Goal: Check status: Check status

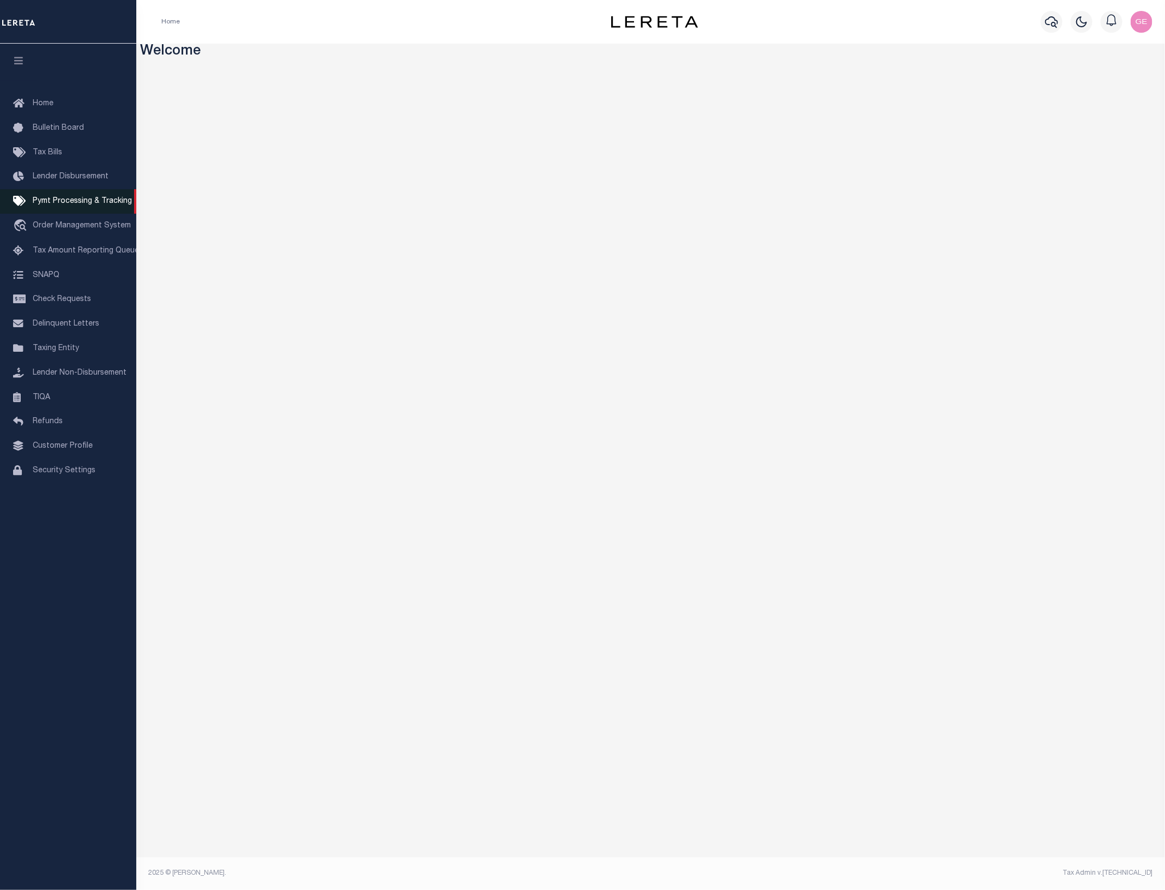
click at [45, 213] on link "Pymt Processing & Tracking" at bounding box center [68, 201] width 136 height 25
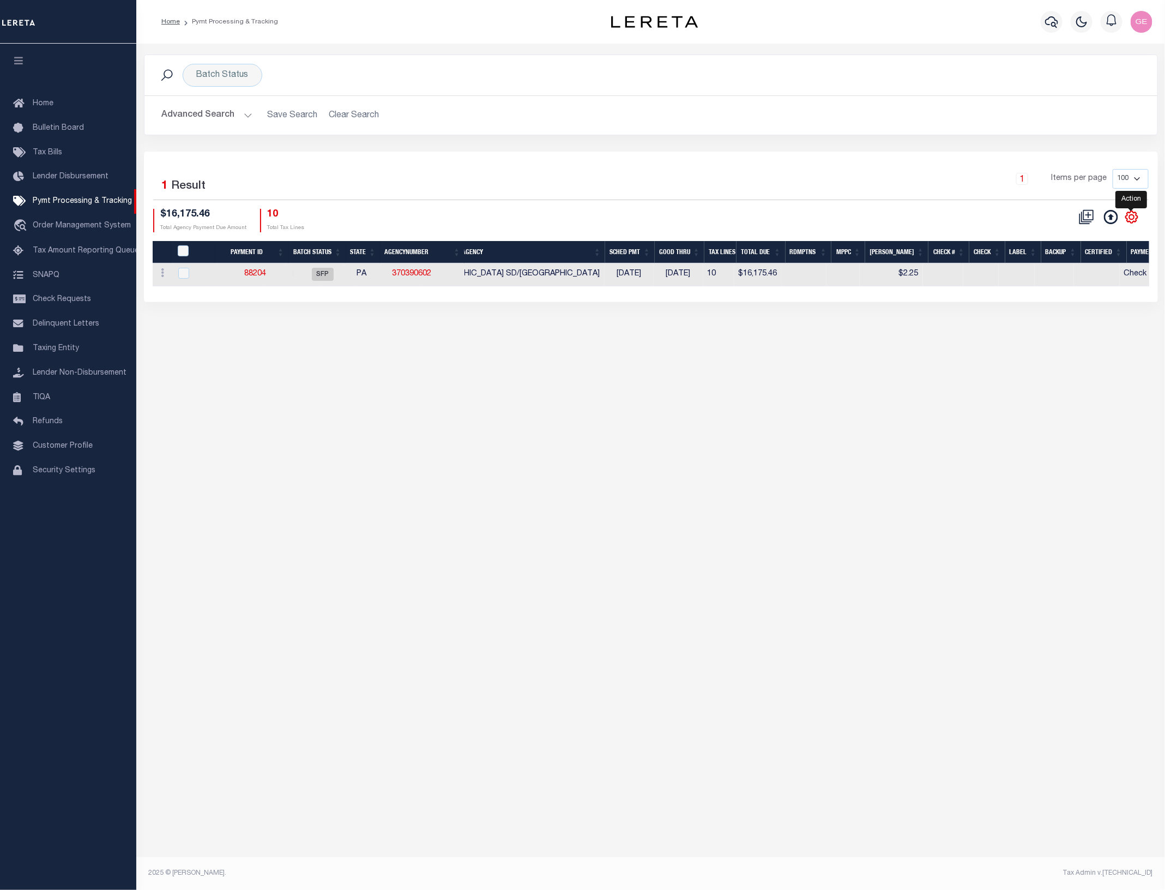
click at [1126, 214] on icon "" at bounding box center [1132, 217] width 14 height 14
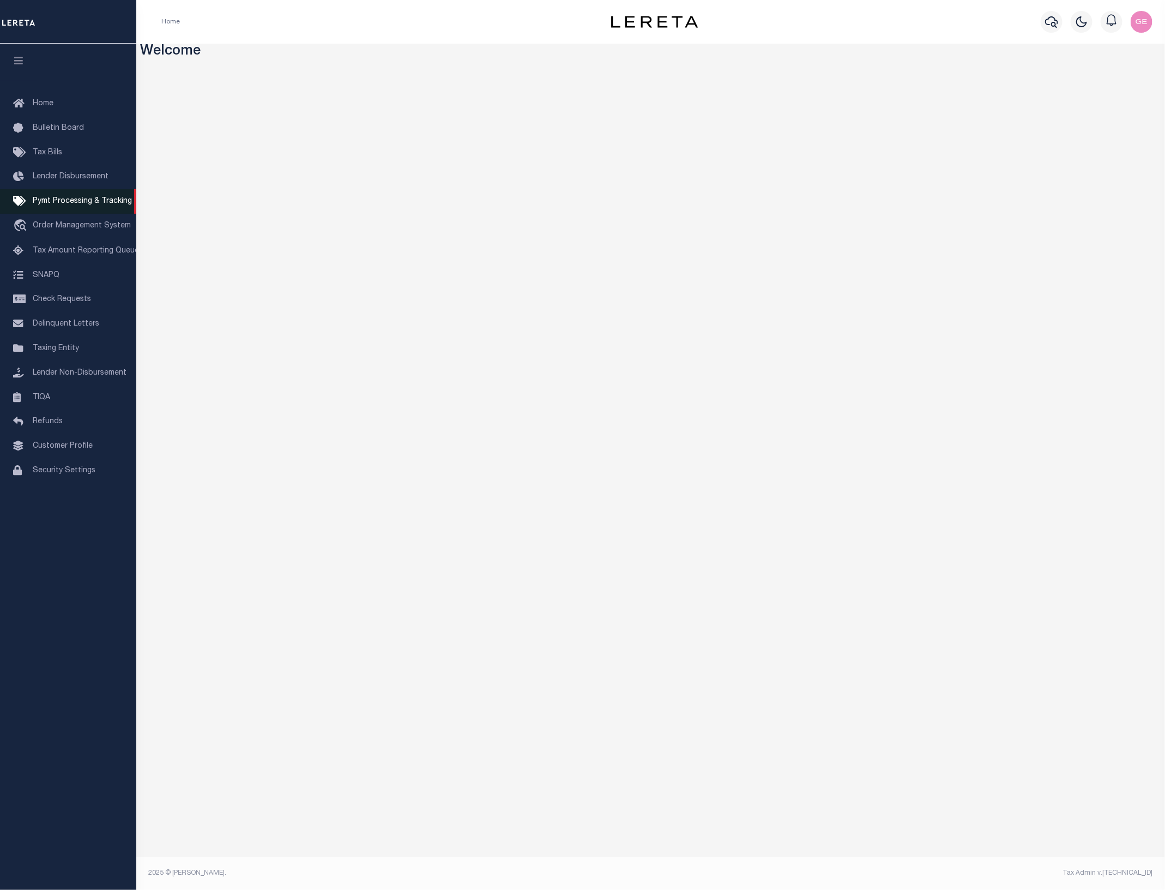
click at [76, 210] on link "Pymt Processing & Tracking" at bounding box center [68, 201] width 136 height 25
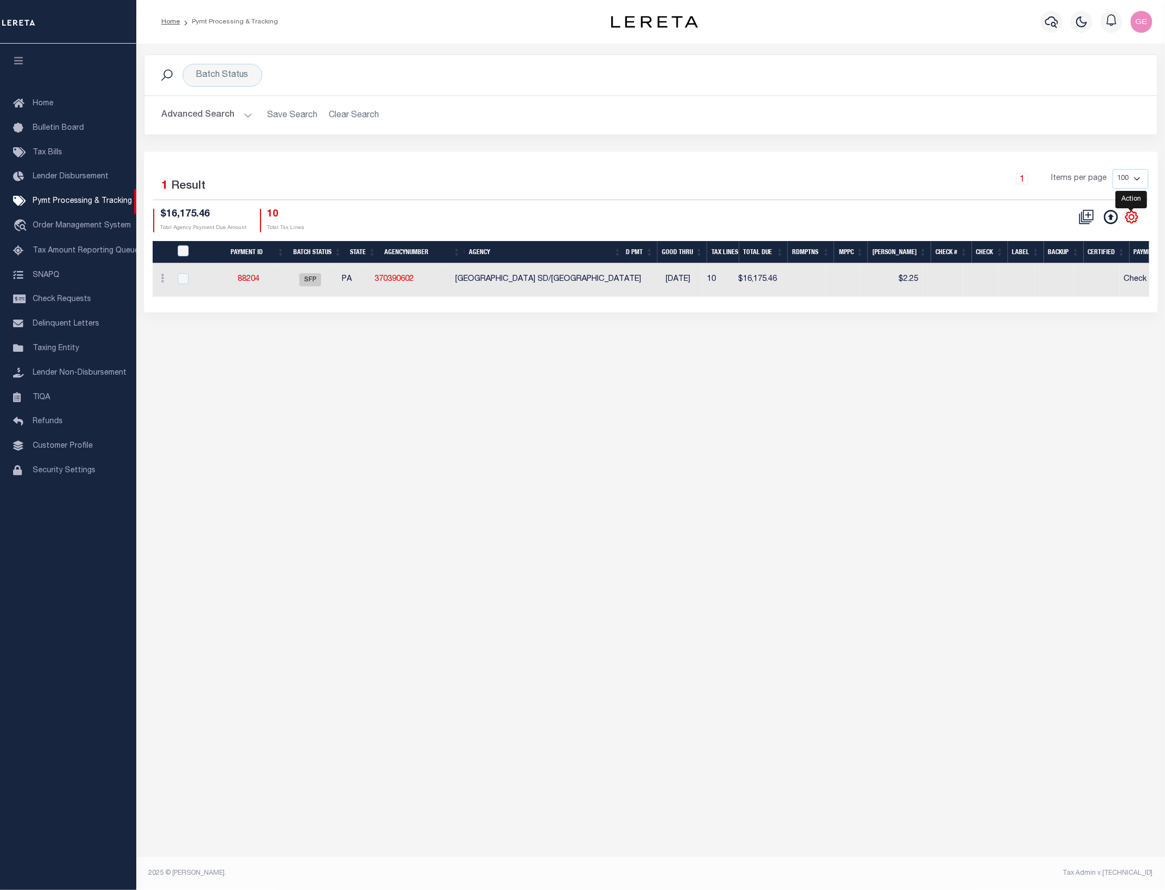
click at [1135, 218] on icon "" at bounding box center [1132, 217] width 14 height 14
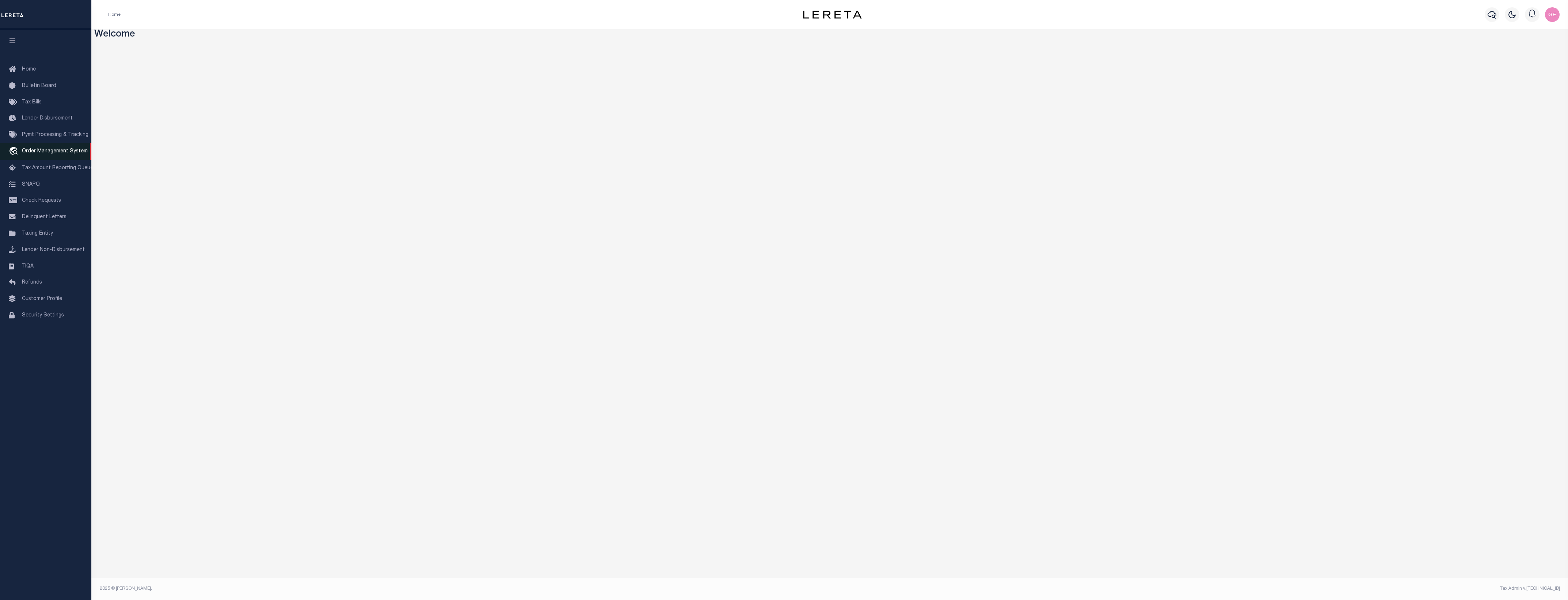
click at [56, 152] on span "Order Management System" at bounding box center [55, 152] width 66 height 5
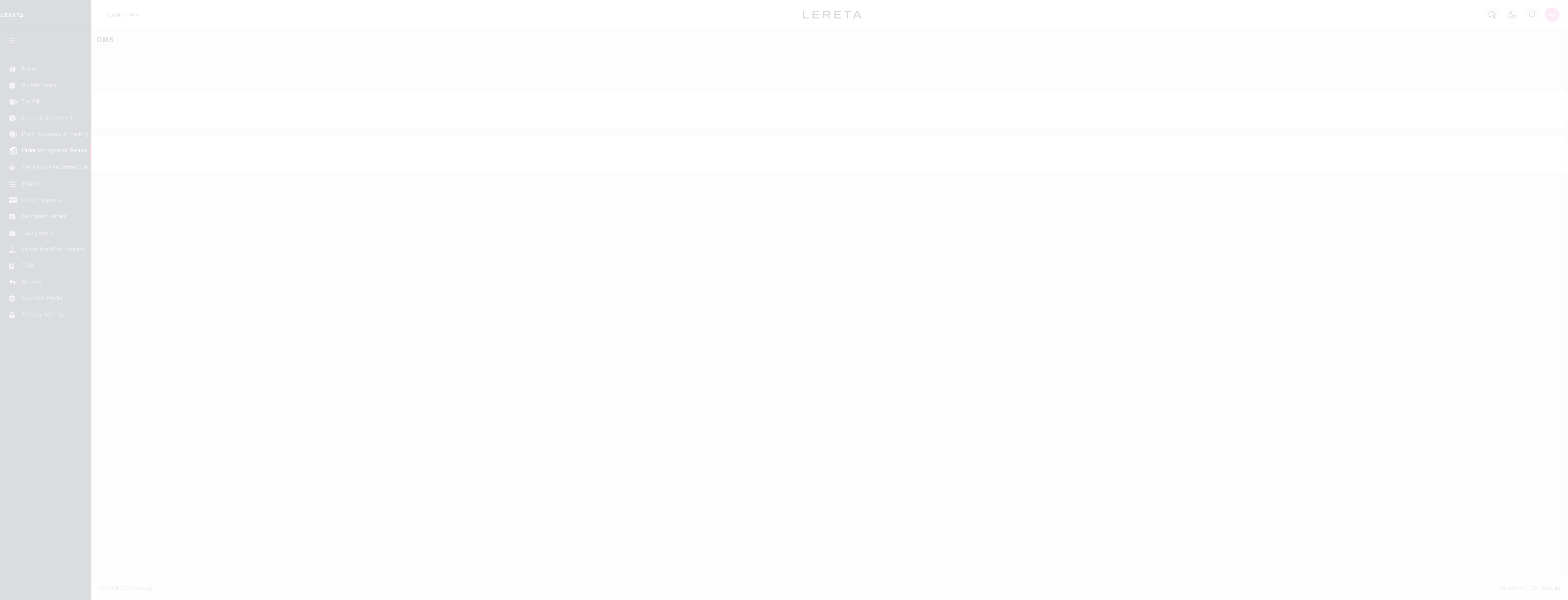
select select "200"
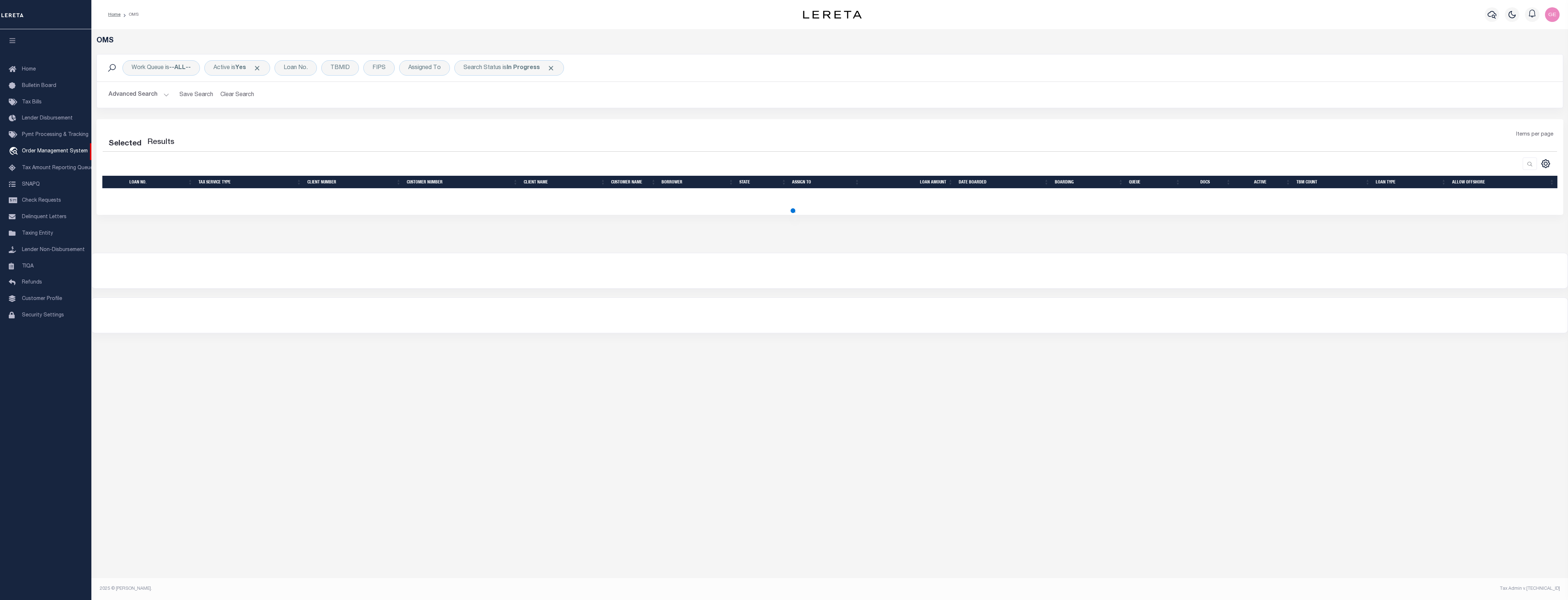
select select "200"
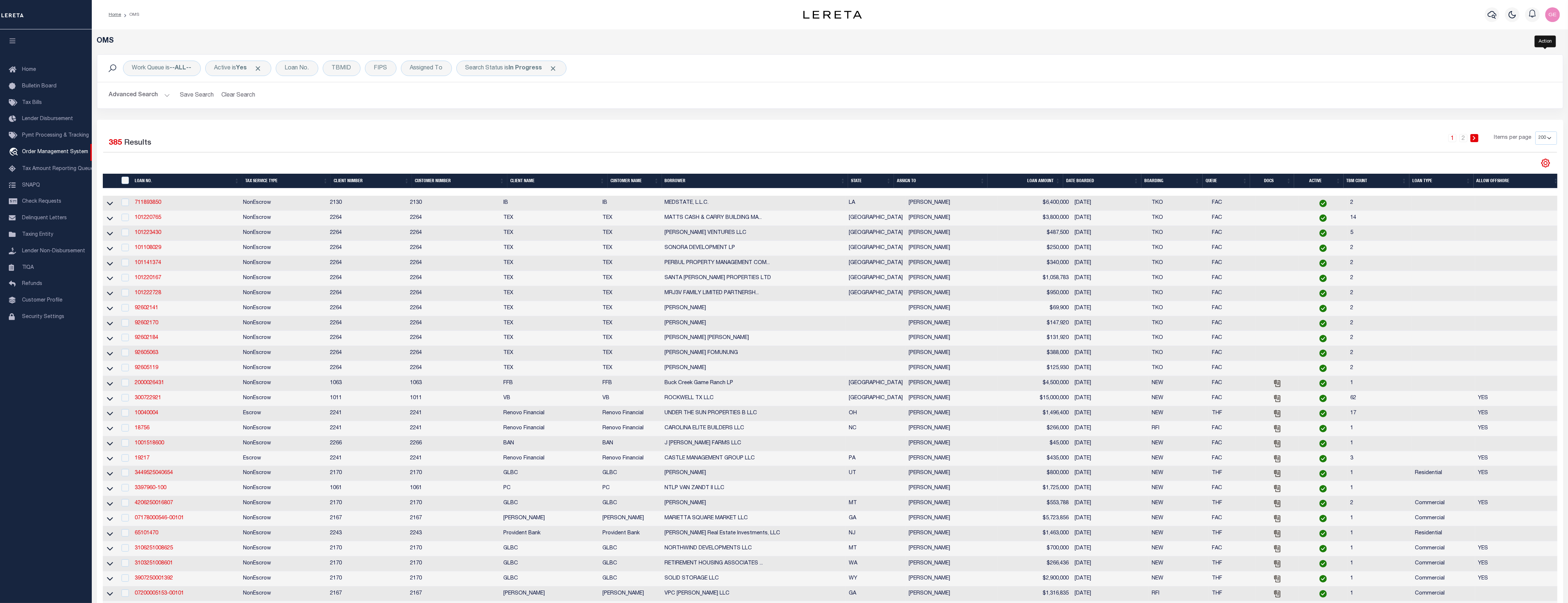
click at [1543, 166] on icon "" at bounding box center [1546, 163] width 9 height 9
click at [25, 137] on span "Pymt Processing & Tracking" at bounding box center [55, 135] width 67 height 5
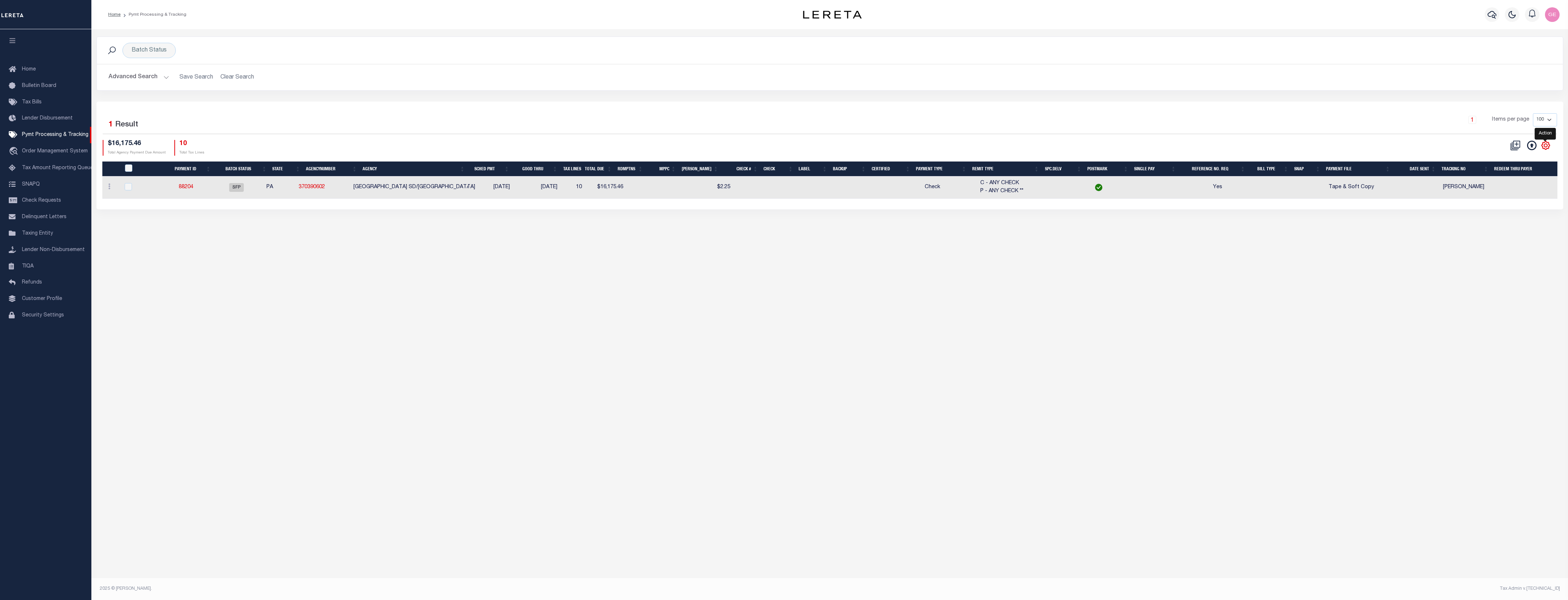
click at [1545, 149] on icon "" at bounding box center [1546, 145] width 9 height 9
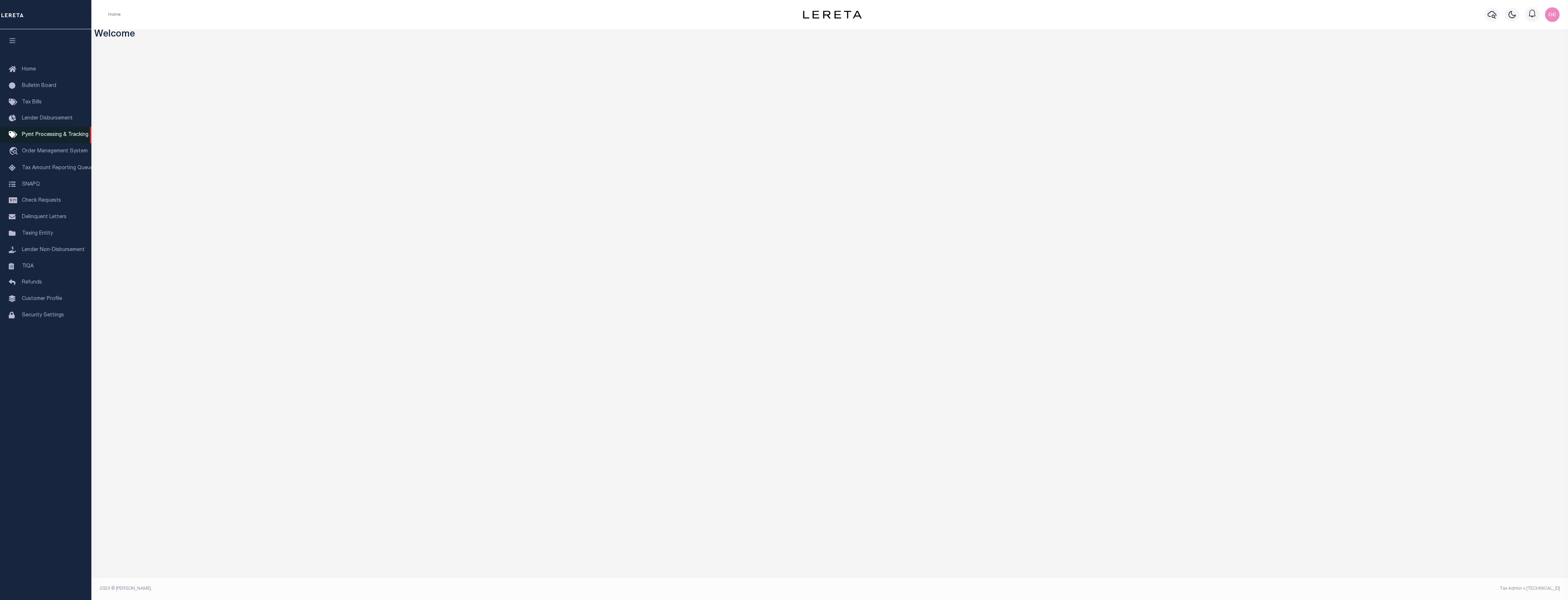
click at [70, 137] on span "Pymt Processing & Tracking" at bounding box center [55, 135] width 66 height 5
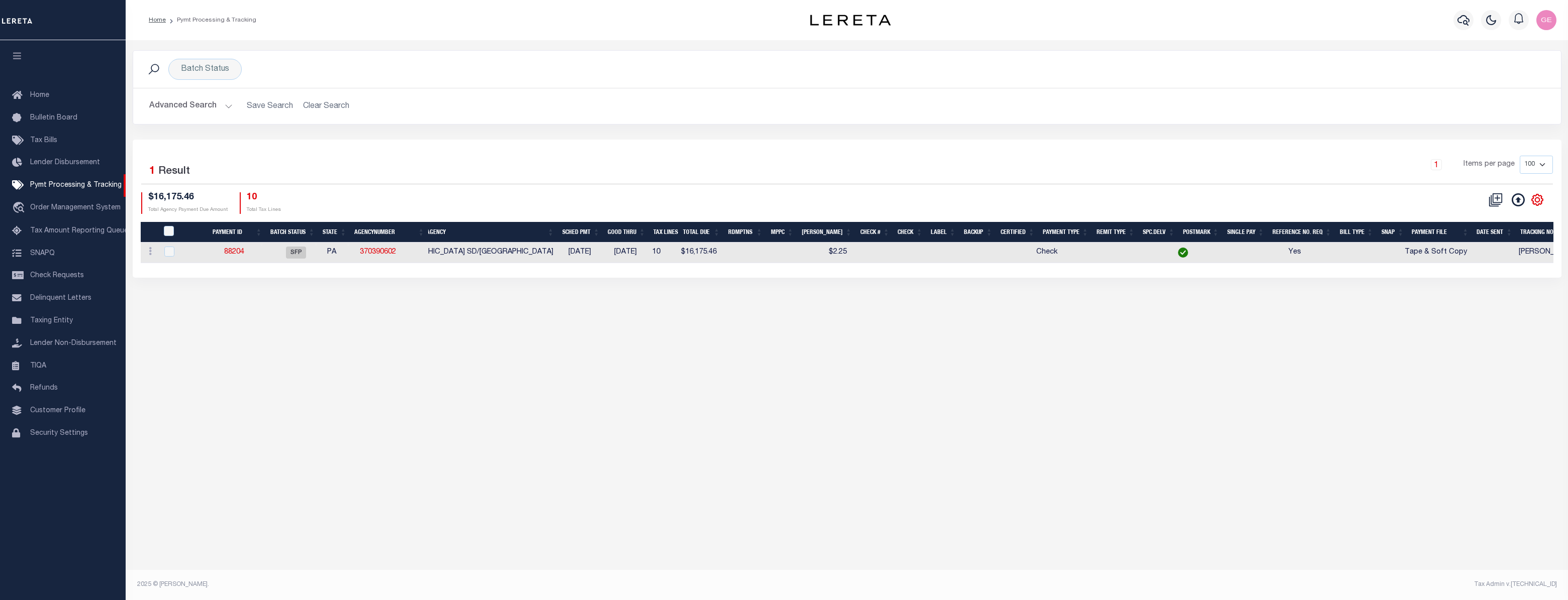
click at [1531, 202] on icon at bounding box center [1537, 200] width 11 height 11
click at [1531, 202] on icon "" at bounding box center [1537, 200] width 11 height 11
click at [1530, 203] on icon "" at bounding box center [1537, 200] width 13 height 13
click at [1539, 200] on icon "" at bounding box center [1537, 200] width 13 height 13
click at [1540, 202] on icon "" at bounding box center [1537, 200] width 11 height 11
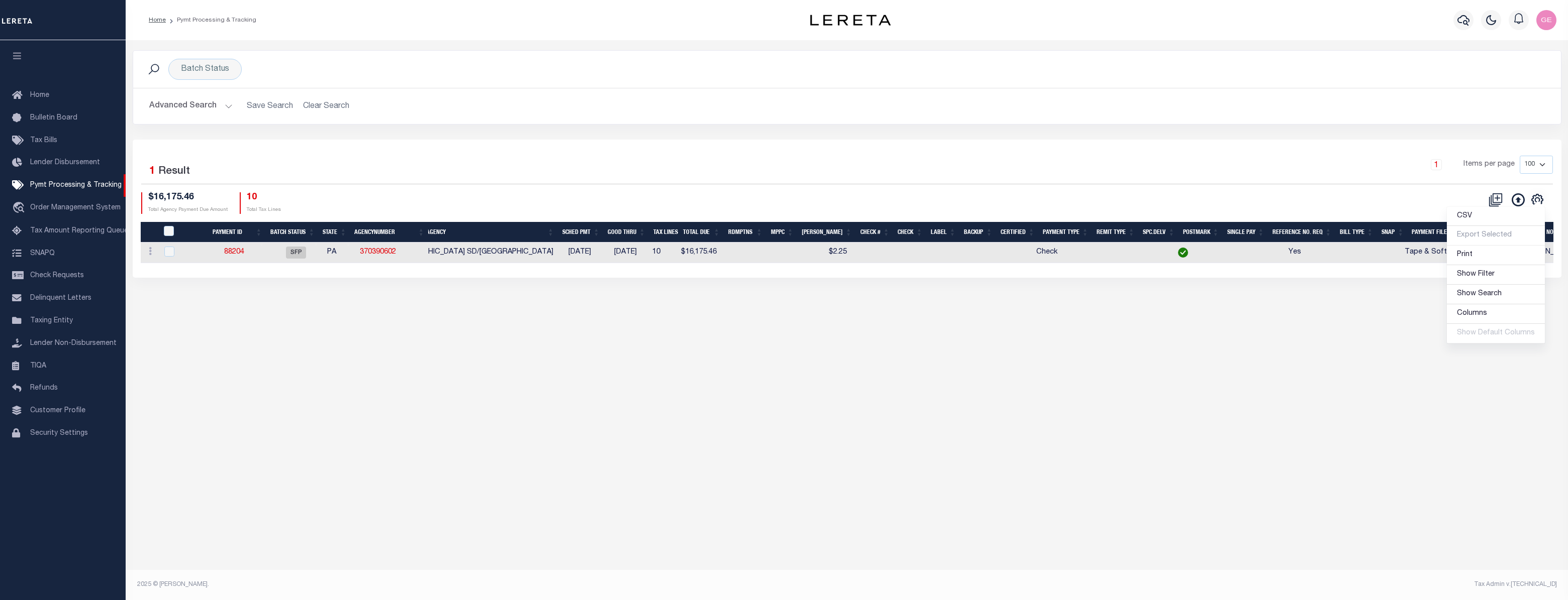
click at [849, 564] on div "Batch Status Search Advanced Search Save Search Clear Search PayeeSearchTable_d…" at bounding box center [846, 311] width 1442 height 541
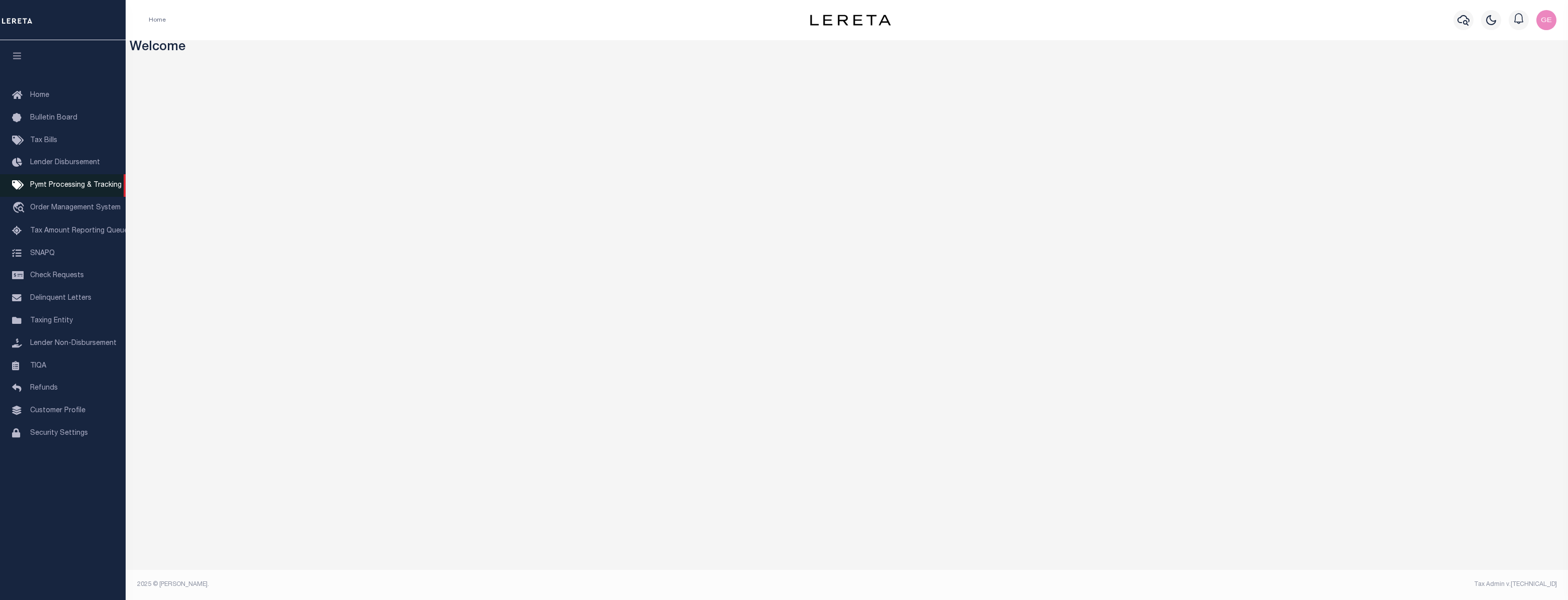
click at [62, 189] on span "Pymt Processing & Tracking" at bounding box center [76, 185] width 91 height 7
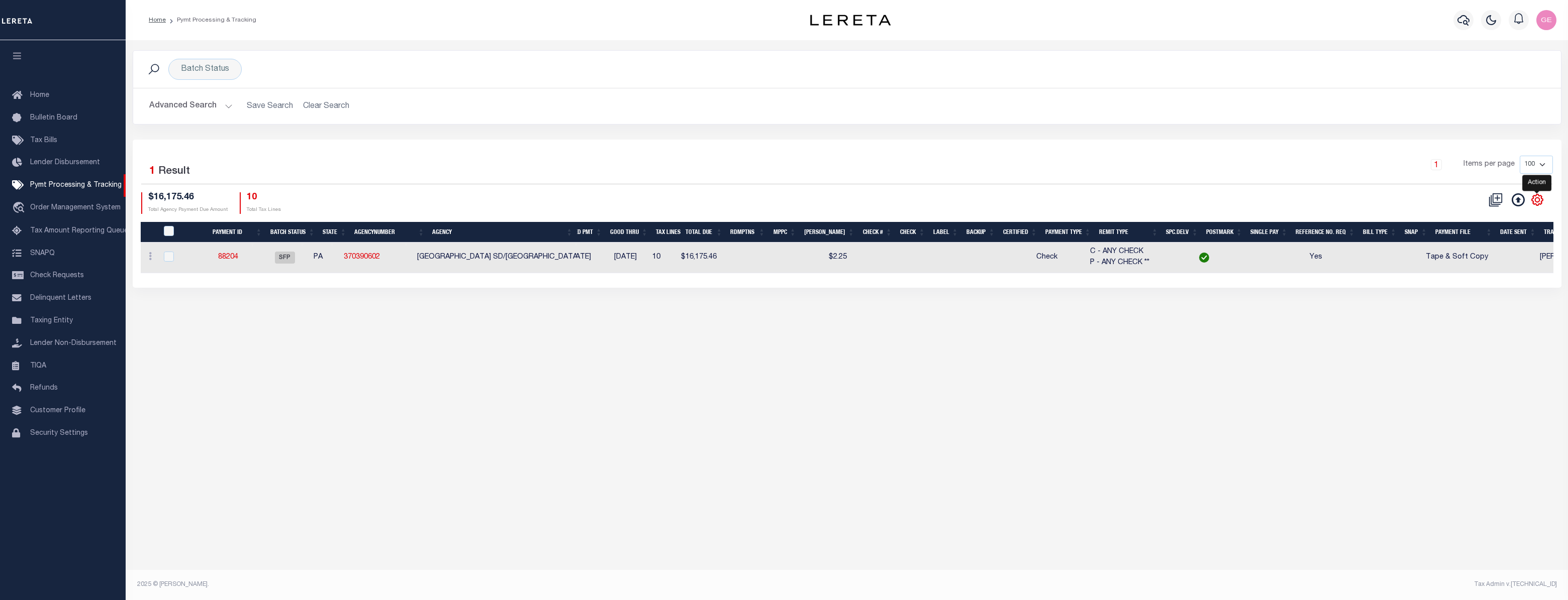
click at [1535, 205] on icon "" at bounding box center [1537, 200] width 11 height 11
click at [1535, 205] on icon "" at bounding box center [1537, 200] width 13 height 13
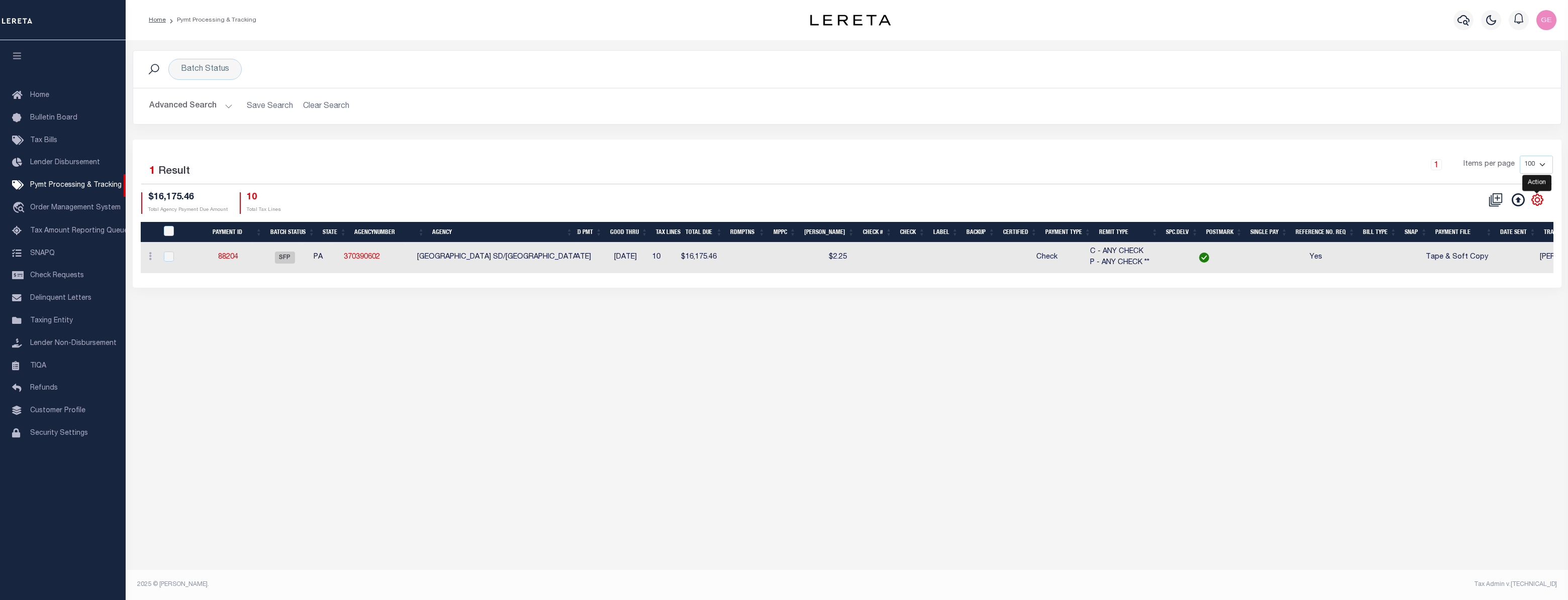
click at [1535, 205] on icon "" at bounding box center [1537, 200] width 13 height 13
click at [1533, 200] on icon "" at bounding box center [1537, 200] width 13 height 13
click at [1538, 209] on div "CSV Export Selected Print Show Filter Show Search Columns 0: 1: PayeePmtBatchSt…" at bounding box center [1515, 203] width 62 height 21
click at [1541, 202] on icon "" at bounding box center [1537, 200] width 11 height 11
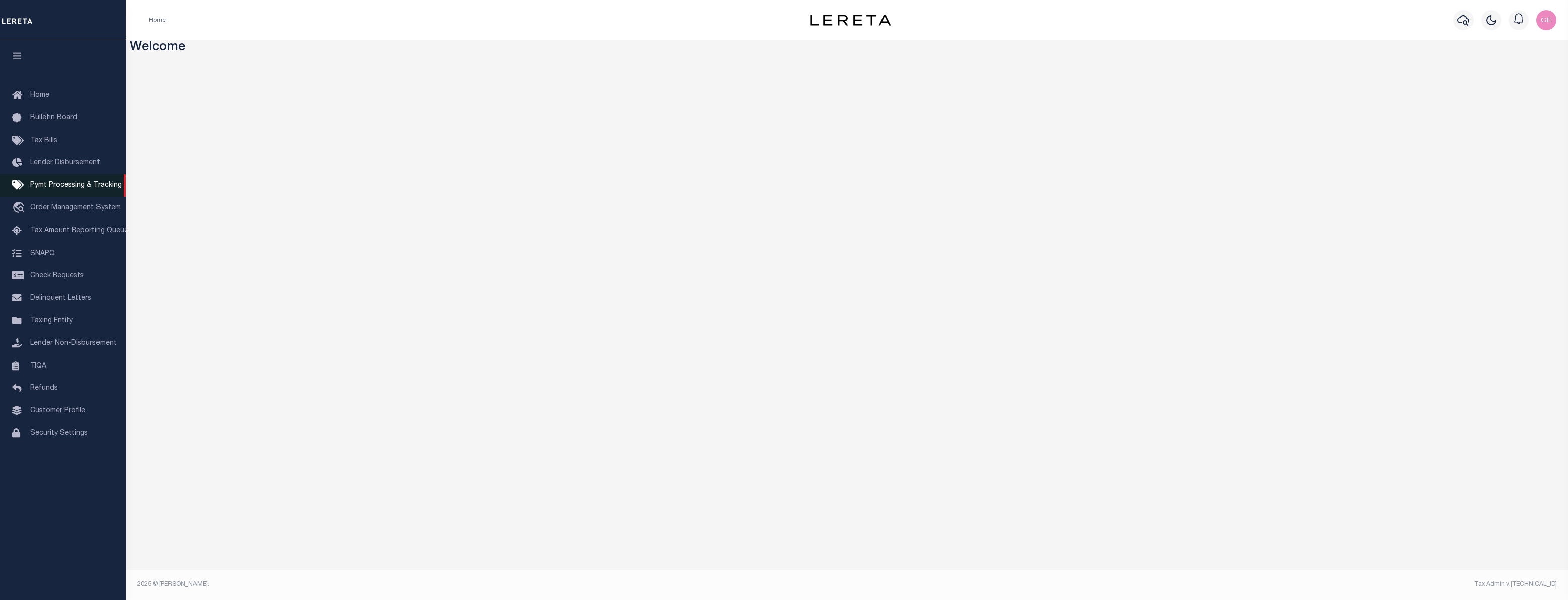
click at [90, 189] on span "Pymt Processing & Tracking" at bounding box center [76, 185] width 91 height 7
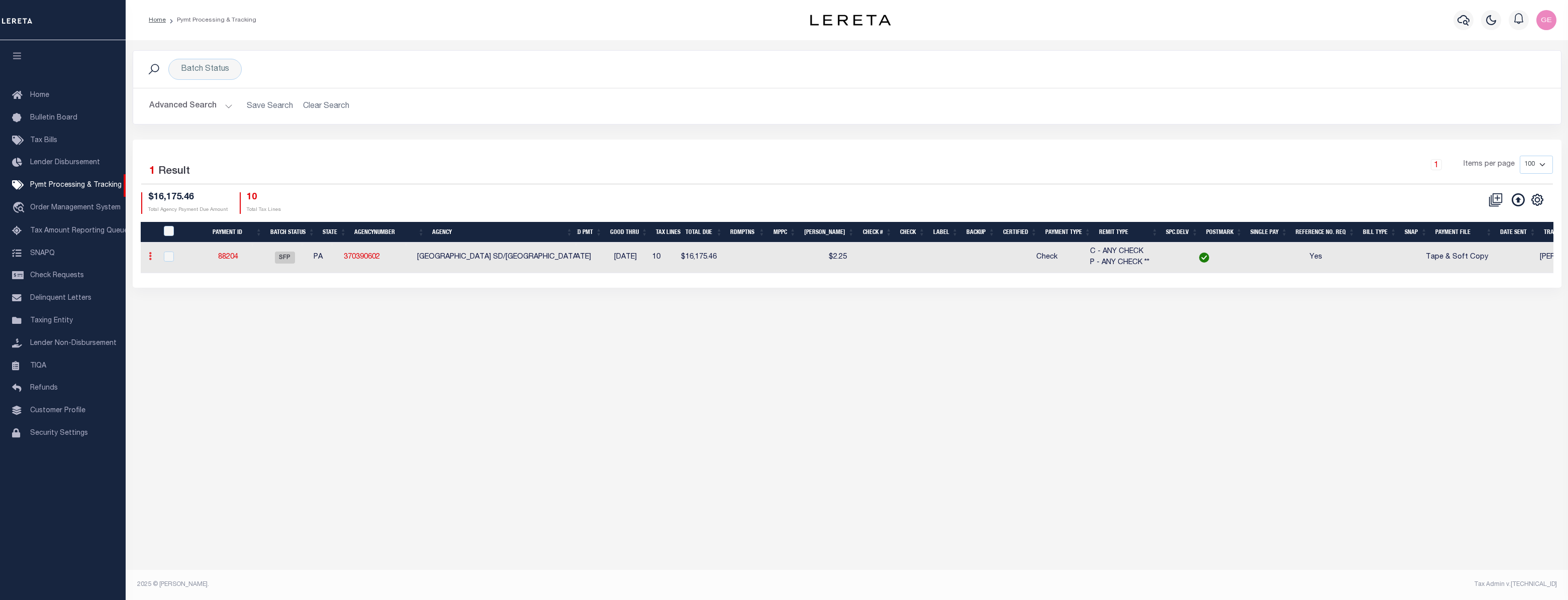
click at [151, 253] on link at bounding box center [150, 257] width 11 height 8
click at [282, 324] on div "Batch Status Search Advanced Search Save Search Clear Search PayeeSearchTable_d…" at bounding box center [846, 311] width 1442 height 541
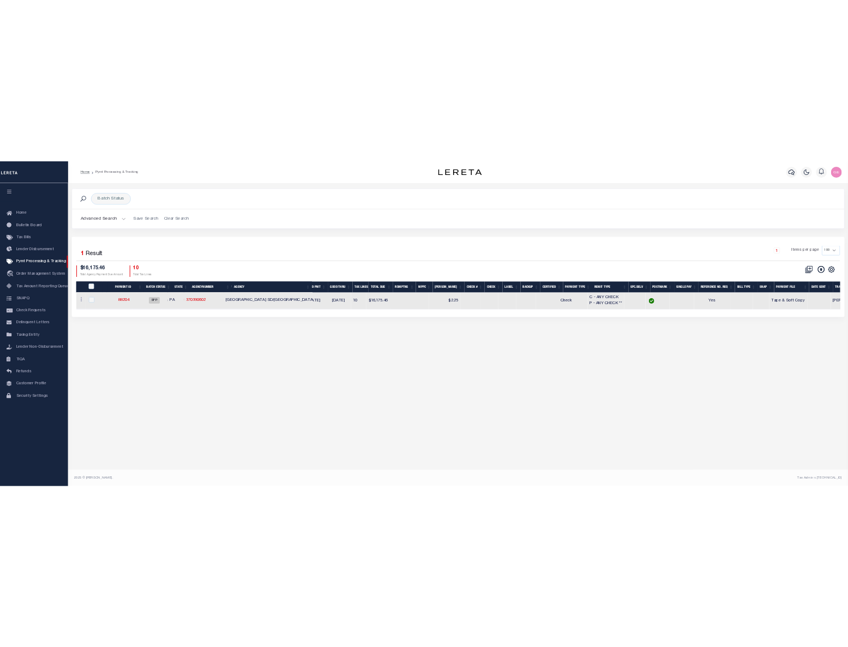
scroll to position [0, 0]
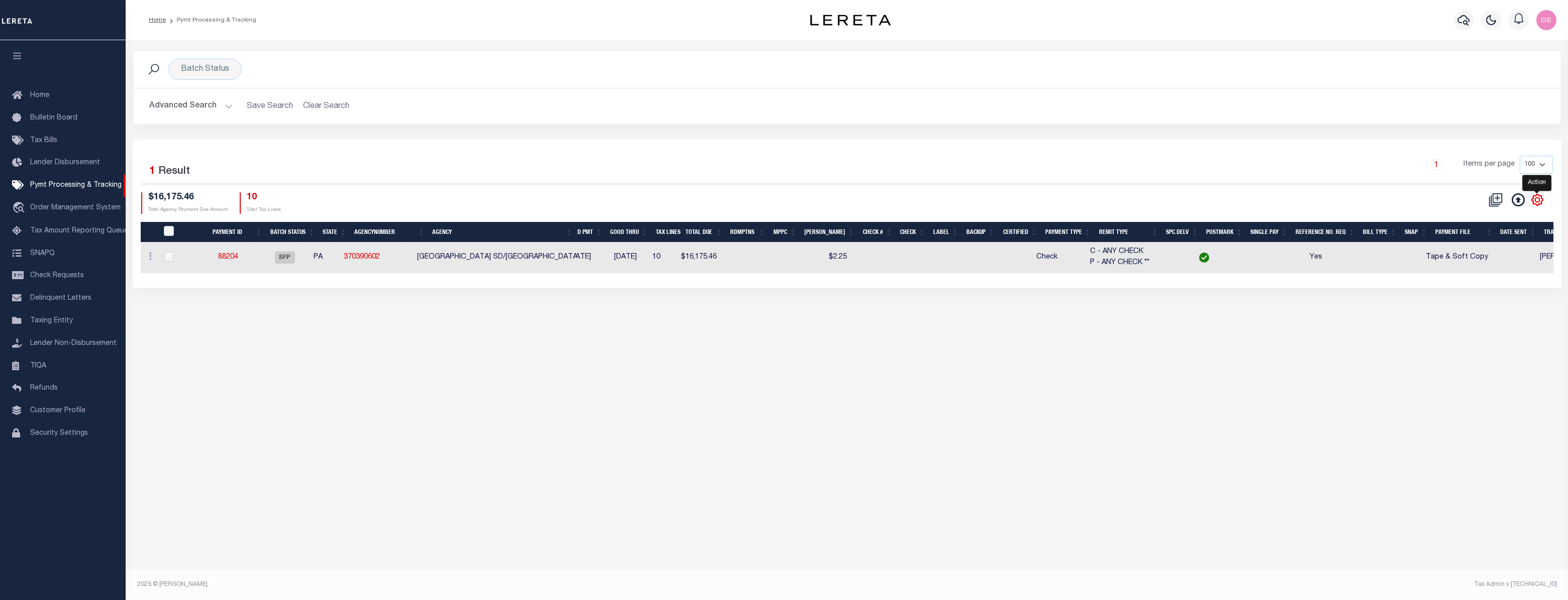
click at [1531, 202] on icon "" at bounding box center [1537, 200] width 13 height 13
click at [759, 141] on div "Selected 1 Result 1 Items per page 100 200 500 1000 $16,175.46 10" at bounding box center [847, 214] width 1429 height 147
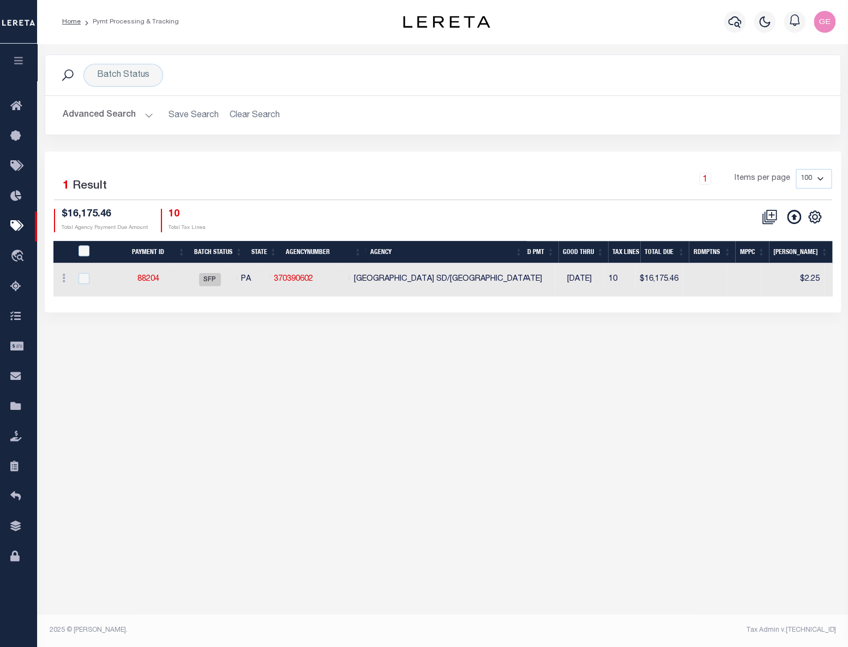
click at [672, 465] on div "Batch Status Search Advanced Search Save Search Clear Search PayeeSearchTable_d…" at bounding box center [442, 335] width 811 height 582
click at [807, 222] on icon "" at bounding box center [814, 217] width 14 height 14
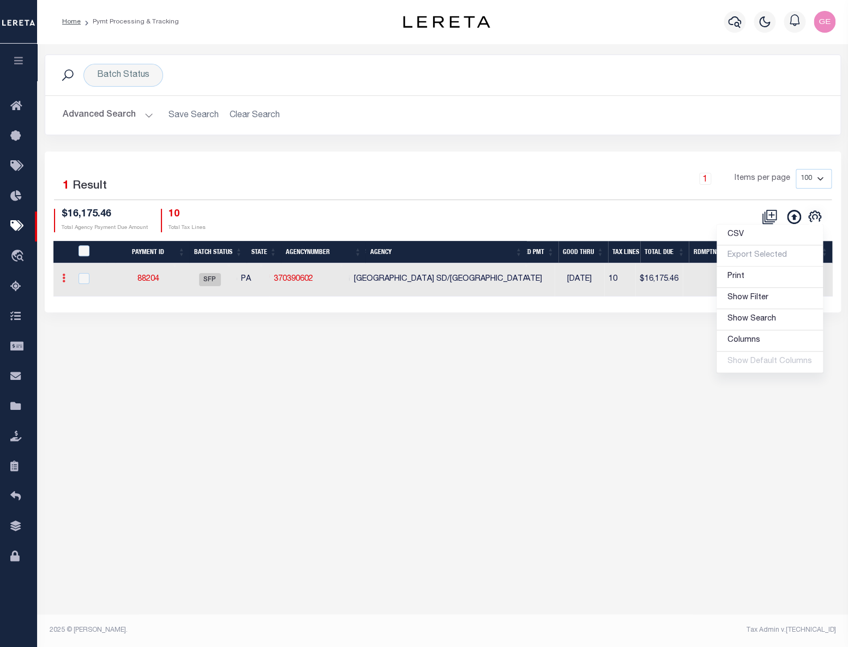
click at [63, 278] on icon at bounding box center [63, 278] width 3 height 9
click at [240, 106] on h2 "Advanced Search Save Search Clear Search PayeeSearchTable_dynamictable_____Defa…" at bounding box center [442, 115] width 777 height 21
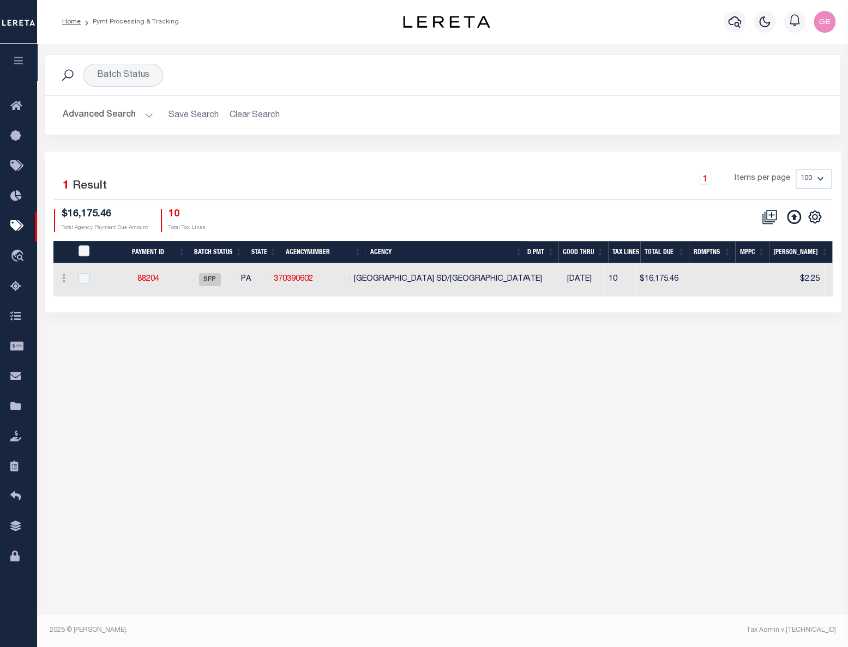
click at [246, 111] on h2 "Advanced Search Save Search Clear Search PayeeSearchTable_dynamictable_____Defa…" at bounding box center [442, 115] width 777 height 21
click at [253, 116] on h2 "Advanced Search Save Search Clear Search PayeeSearchTable_dynamictable_____Defa…" at bounding box center [442, 115] width 777 height 21
click at [257, 116] on h2 "Advanced Search Save Search Clear Search PayeeSearchTable_dynamictable_____Defa…" at bounding box center [442, 115] width 777 height 21
click at [232, 116] on h2 "Advanced Search Save Search Clear Search PayeeSearchTable_dynamictable_____Defa…" at bounding box center [442, 115] width 777 height 21
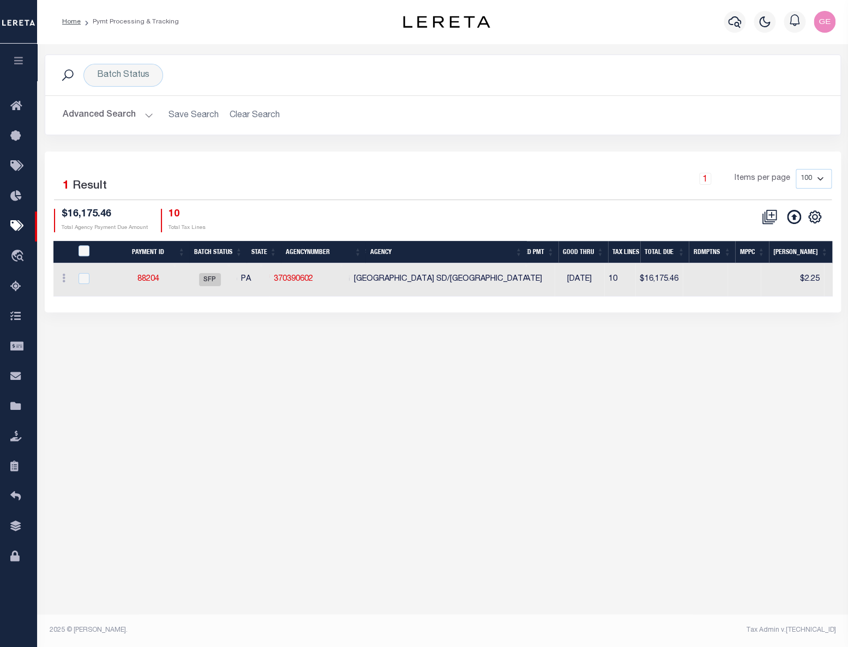
click at [267, 125] on h2 "Advanced Search Save Search Clear Search PayeeSearchTable_dynamictable_____Defa…" at bounding box center [442, 115] width 777 height 21
click at [269, 123] on h2 "Advanced Search Save Search Clear Search PayeeSearchTable_dynamictable_____Defa…" at bounding box center [442, 115] width 777 height 21
click at [274, 114] on h2 "Advanced Search Save Search Clear Search PayeeSearchTable_dynamictable_____Defa…" at bounding box center [442, 115] width 777 height 21
click at [271, 113] on h2 "Advanced Search Save Search Clear Search PayeeSearchTable_dynamictable_____Defa…" at bounding box center [442, 115] width 777 height 21
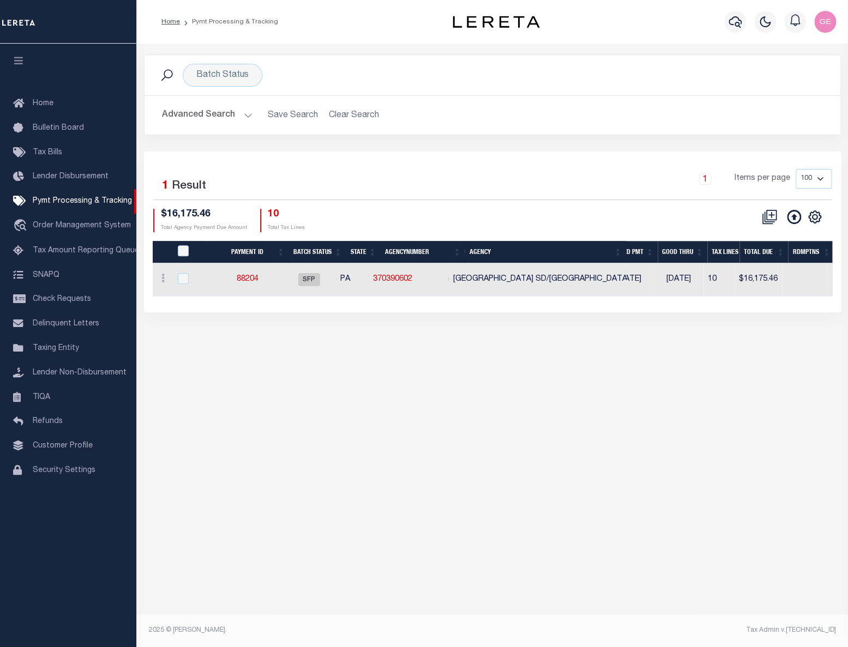
click at [359, 110] on h2 "Advanced Search Save Search Clear Search PayeeSearchTable_dynamictable_____Defa…" at bounding box center [492, 115] width 678 height 21
click at [348, 119] on h2 "Advanced Search Save Search Clear Search PayeeSearchTable_dynamictable_____Defa…" at bounding box center [492, 115] width 678 height 21
click at [347, 119] on h2 "Advanced Search Save Search Clear Search PayeeSearchTable_dynamictable_____Defa…" at bounding box center [492, 115] width 678 height 21
click at [237, 119] on button "Advanced Search" at bounding box center [207, 115] width 90 height 21
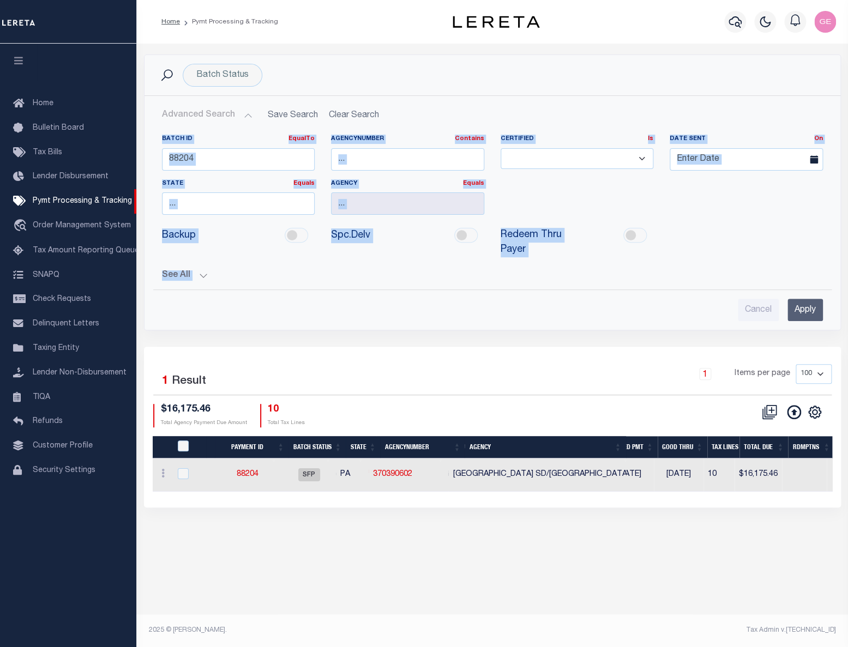
click at [246, 116] on button "Advanced Search" at bounding box center [207, 115] width 90 height 21
click at [427, 252] on div "Spc.Delv" at bounding box center [408, 242] width 170 height 29
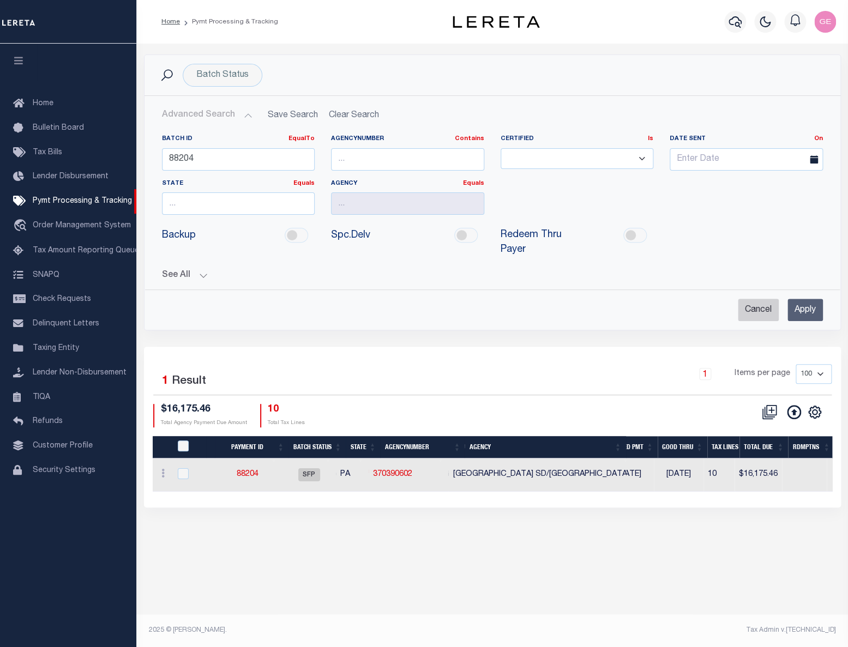
click at [758, 300] on input "Cancel" at bounding box center [758, 310] width 41 height 22
checkbox input "true"
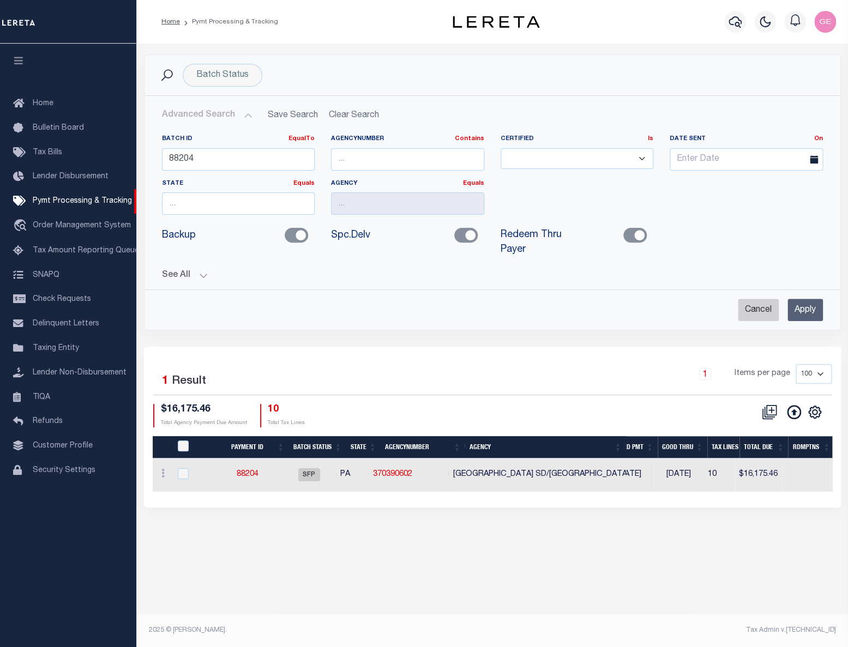
checkbox input "true"
checkbox input "false"
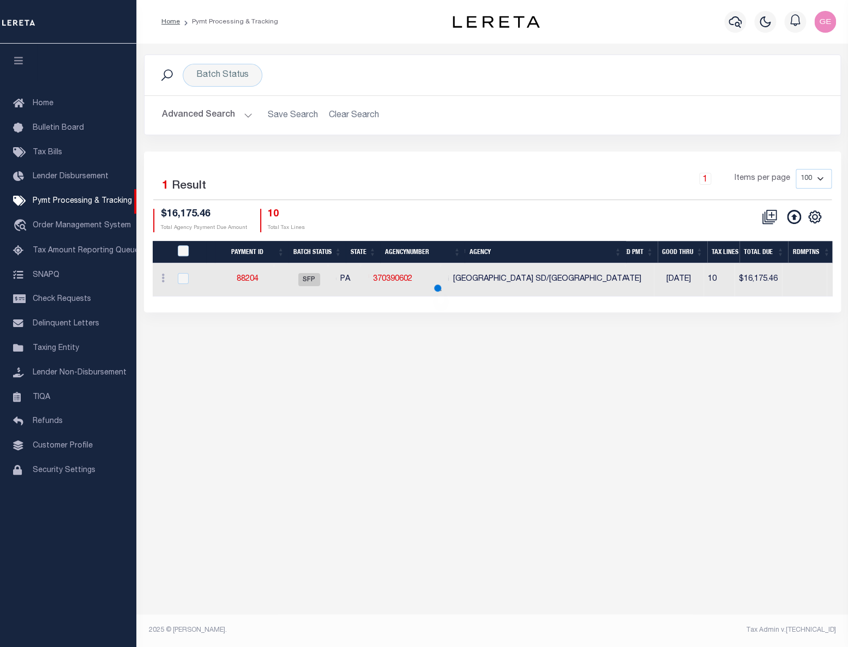
click at [356, 118] on h2 "Advanced Search Save Search Clear Search" at bounding box center [492, 115] width 678 height 21
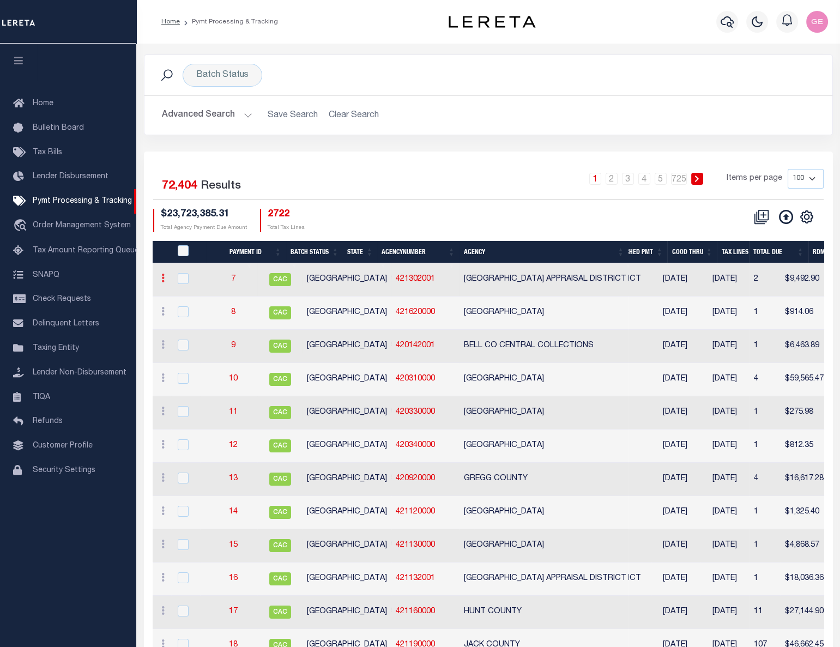
click at [157, 276] on link at bounding box center [163, 279] width 12 height 9
click at [805, 219] on icon "" at bounding box center [806, 216] width 5 height 5
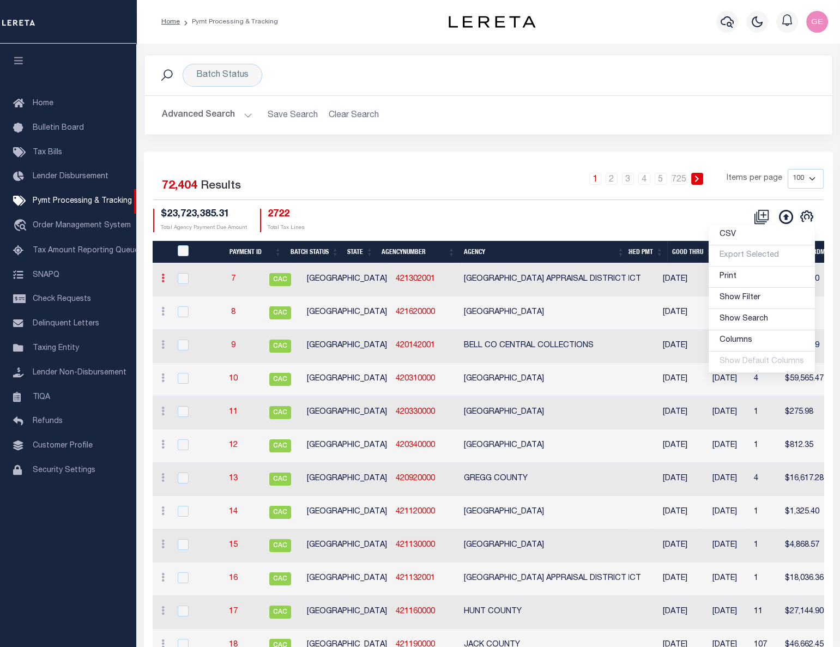
click at [161, 276] on icon at bounding box center [162, 278] width 3 height 9
